Goal: Information Seeking & Learning: Learn about a topic

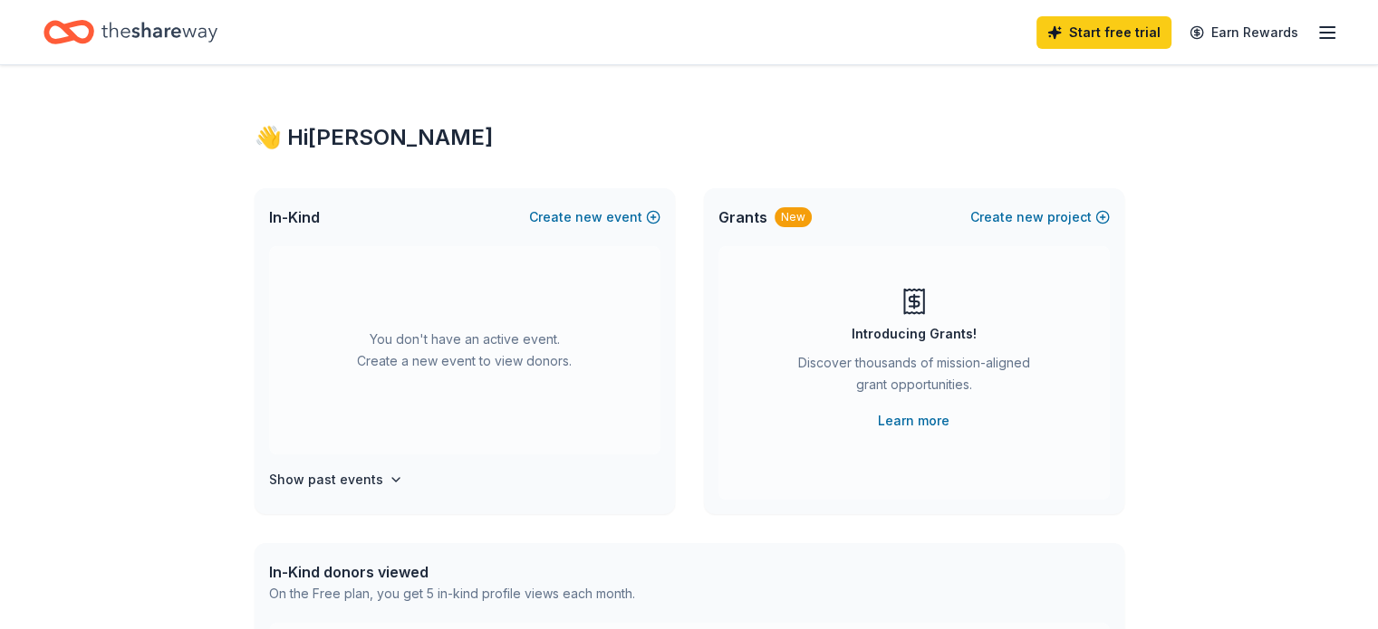
scroll to position [91, 0]
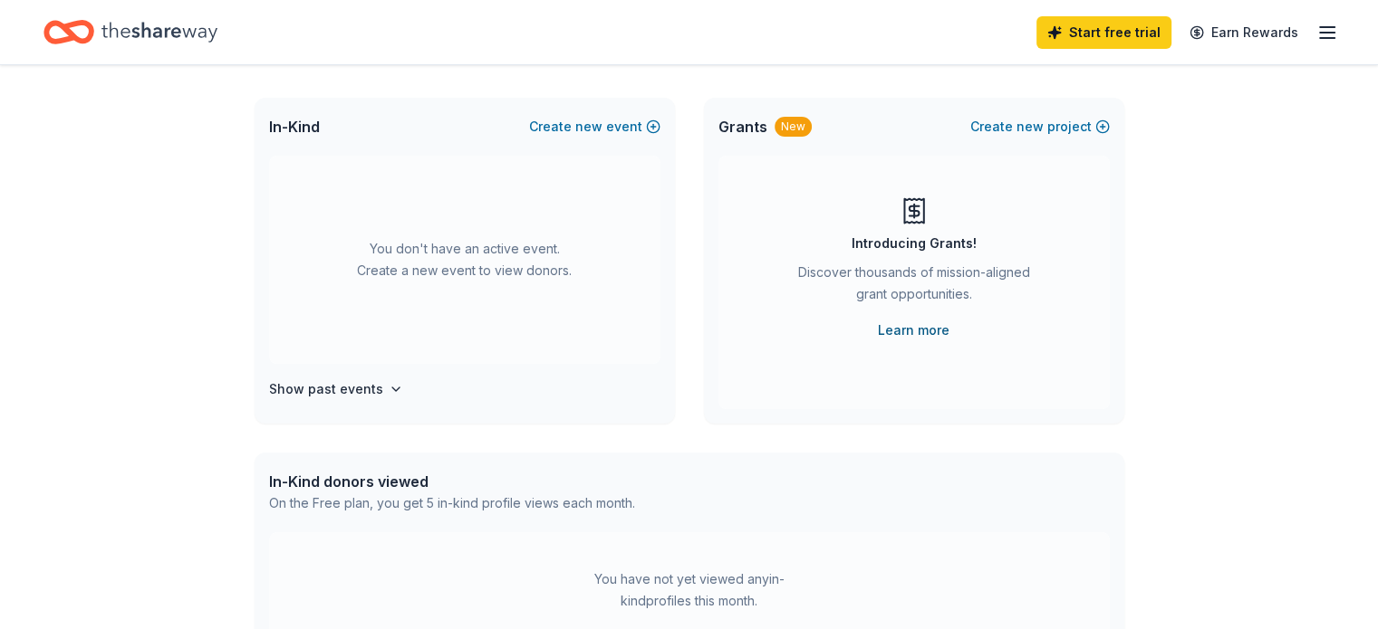
click at [908, 332] on link "Learn more" at bounding box center [914, 331] width 72 height 22
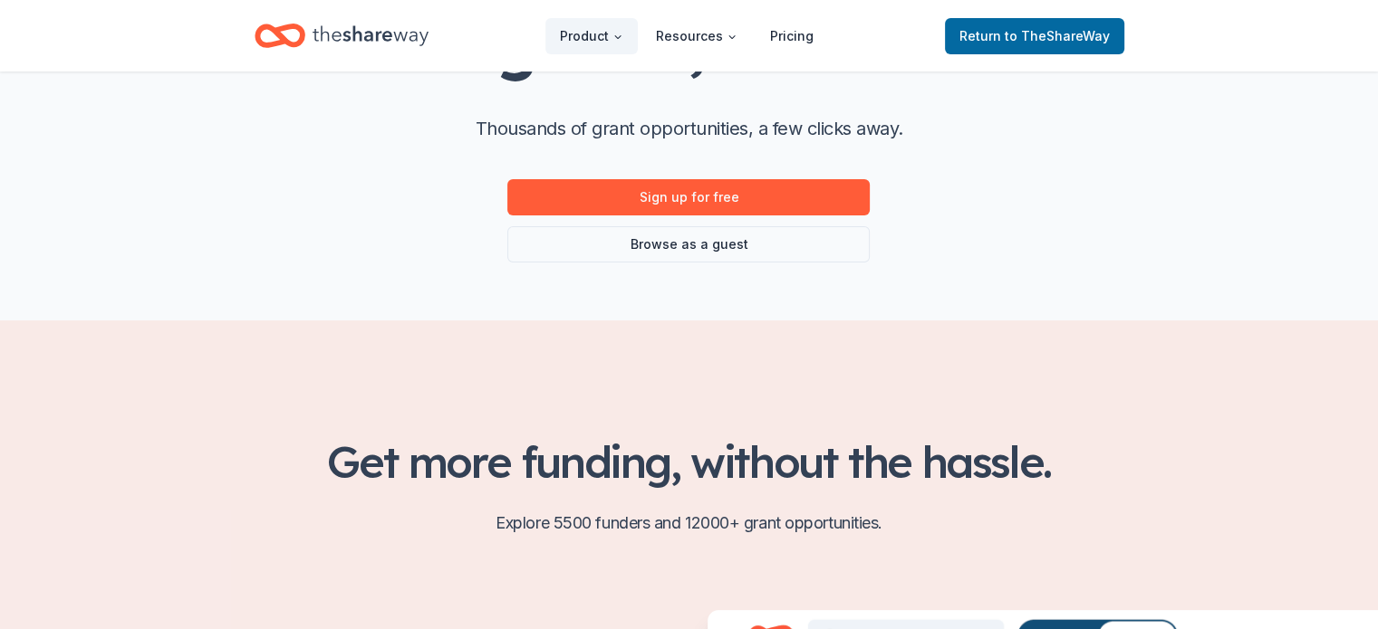
scroll to position [272, 0]
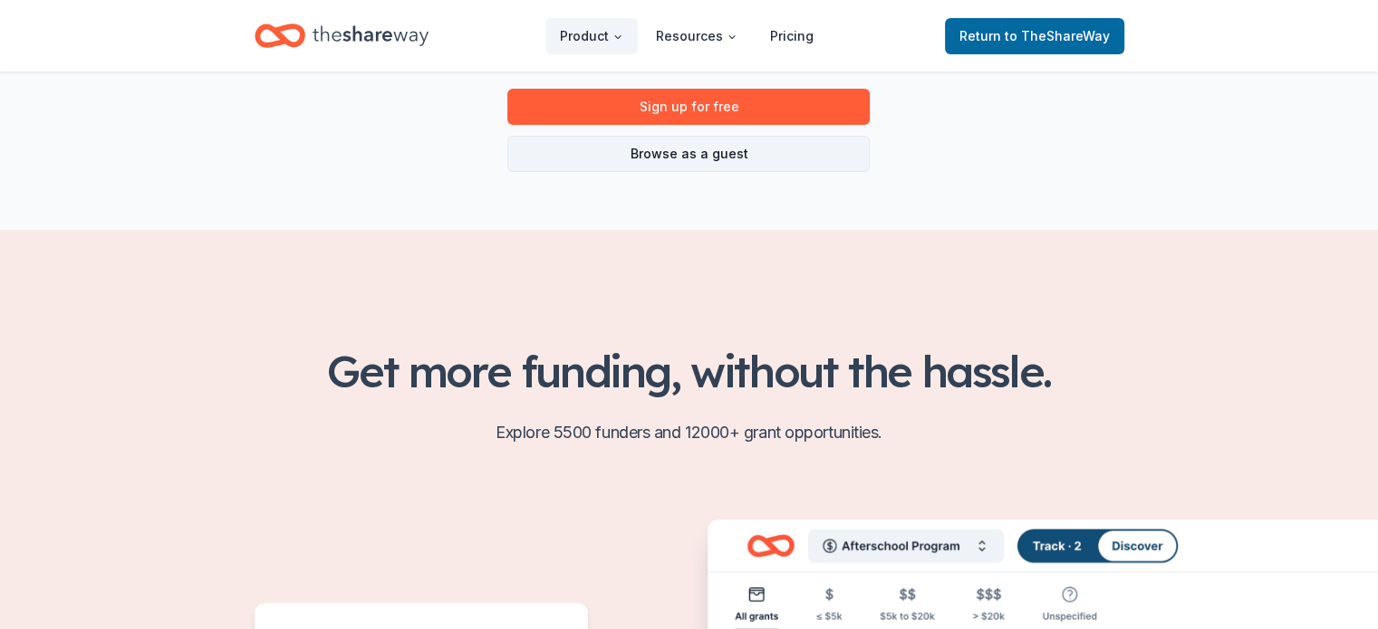
click at [680, 162] on link "Browse as a guest" at bounding box center [688, 154] width 362 height 36
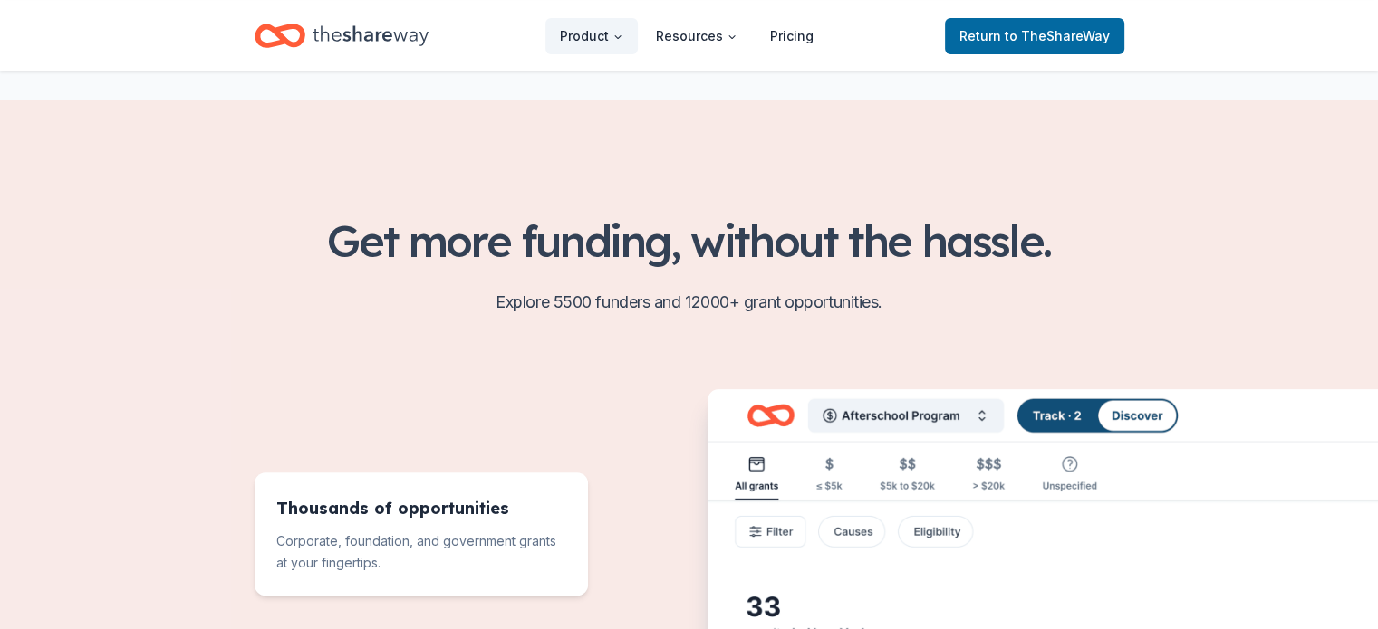
scroll to position [543, 0]
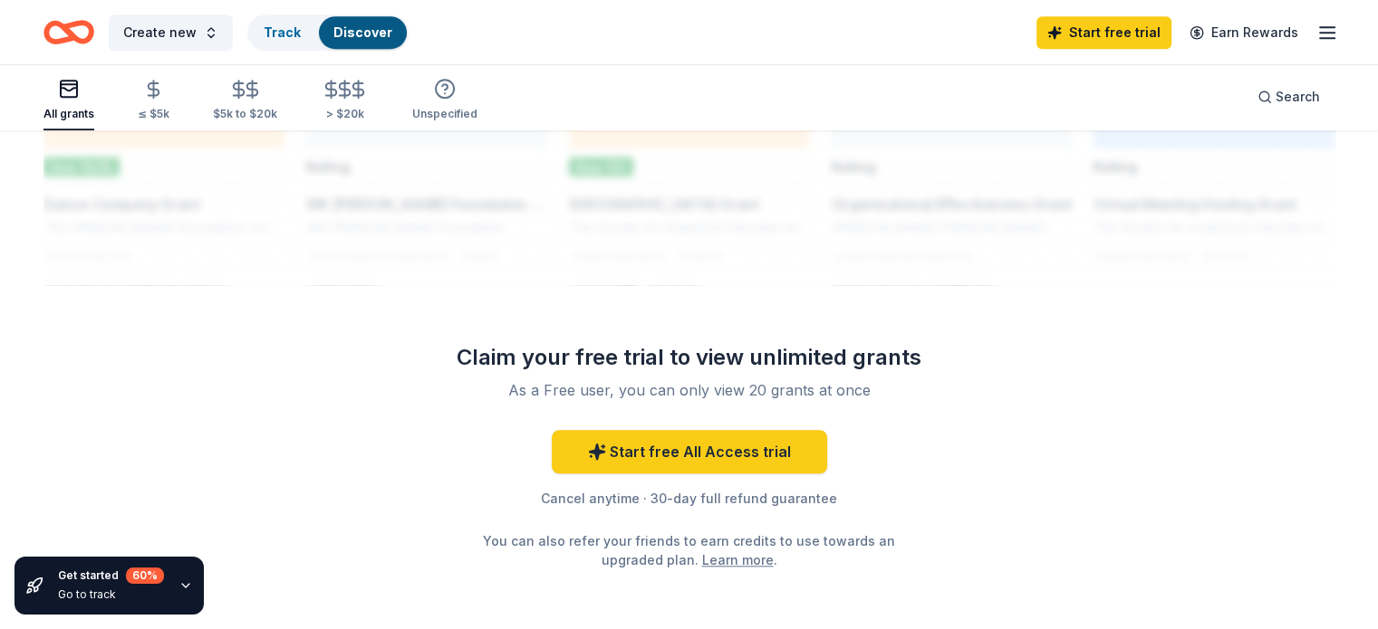
scroll to position [1540, 0]
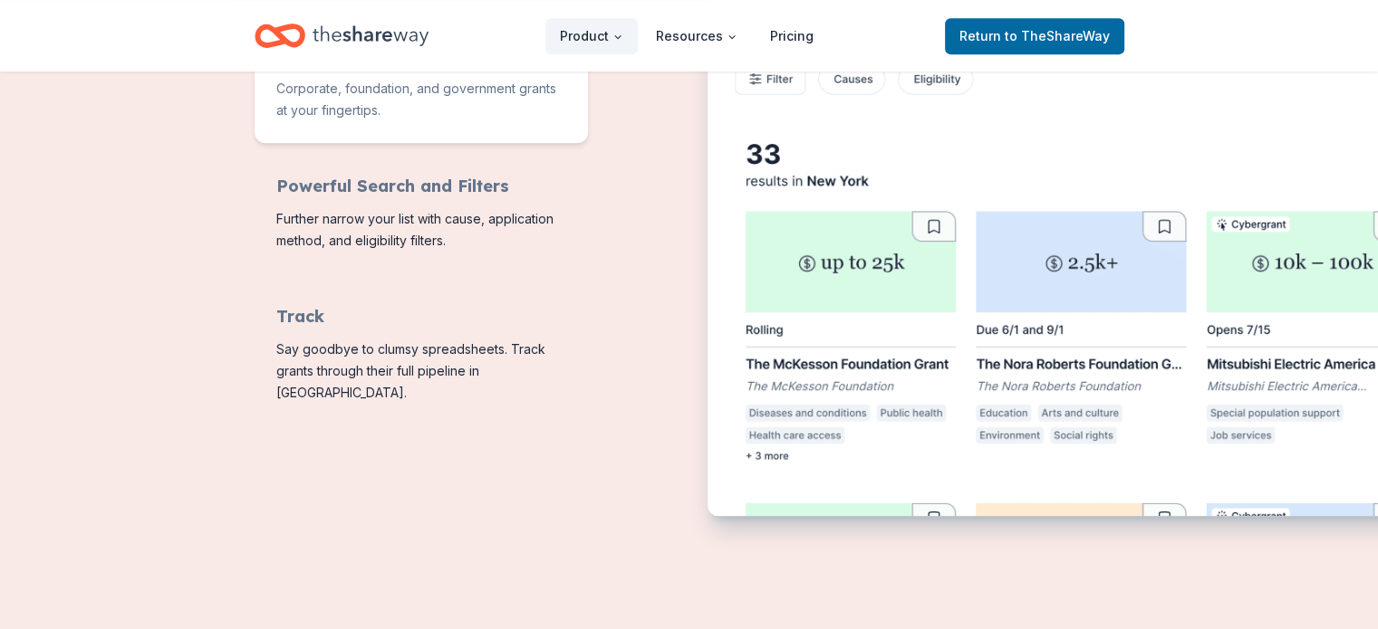
scroll to position [906, 0]
